Goal: Transaction & Acquisition: Purchase product/service

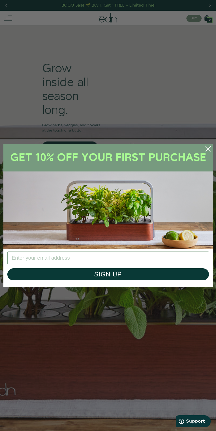
click at [70, 146] on img "POPUP Form" at bounding box center [107, 196] width 209 height 105
click at [208, 149] on icon "Close dialog" at bounding box center [207, 148] width 5 height 5
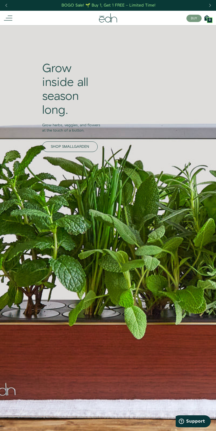
click at [70, 146] on span "SHOP SMALLGARDEN" at bounding box center [70, 146] width 38 height 5
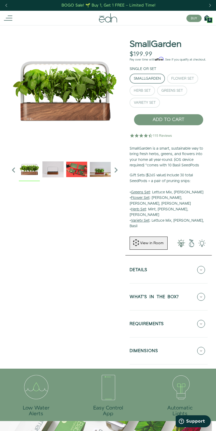
click at [168, 260] on button "Details" at bounding box center [169, 269] width 78 height 18
